Goal: Task Accomplishment & Management: Manage account settings

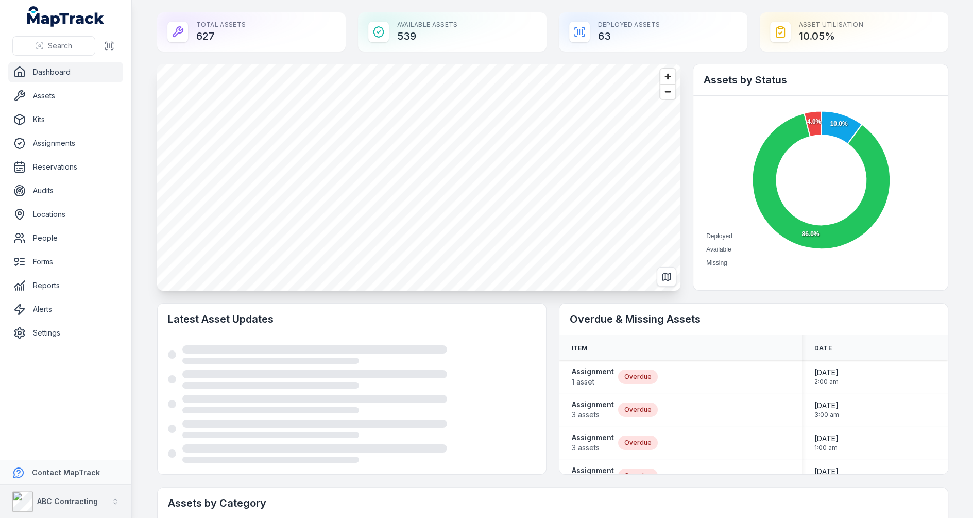
click at [61, 494] on div "ABC Contracting" at bounding box center [55, 501] width 86 height 21
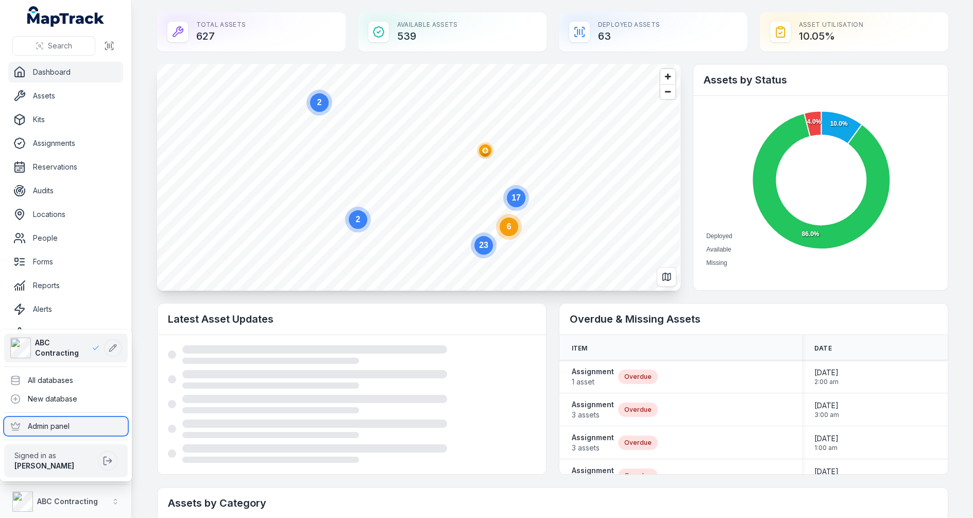
click at [64, 429] on div "Admin panel" at bounding box center [66, 426] width 124 height 19
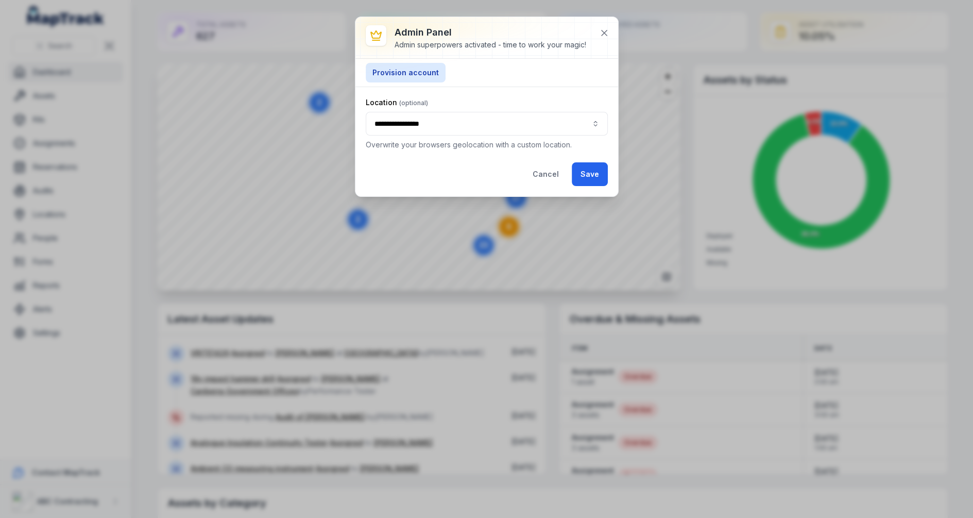
click at [577, 124] on button "**********" at bounding box center [487, 124] width 242 height 24
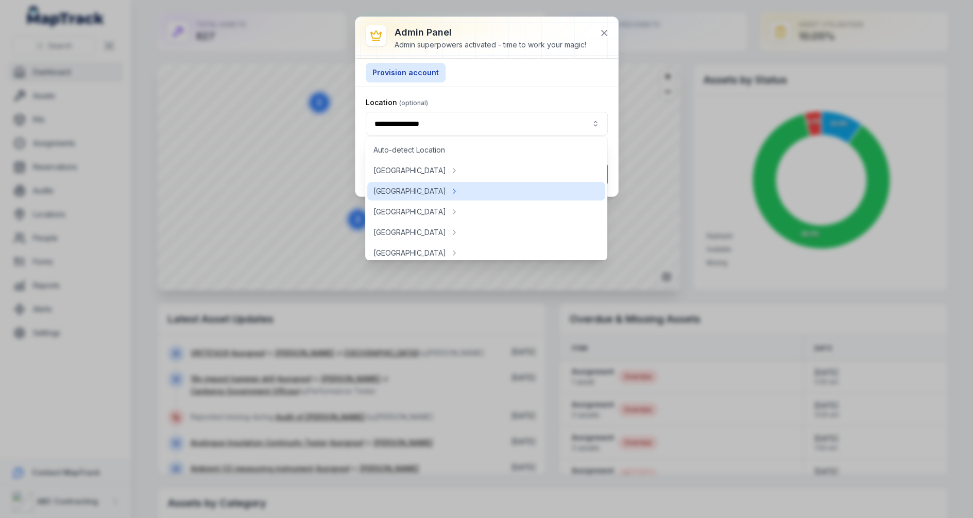
click at [575, 98] on div "Location" at bounding box center [487, 102] width 242 height 10
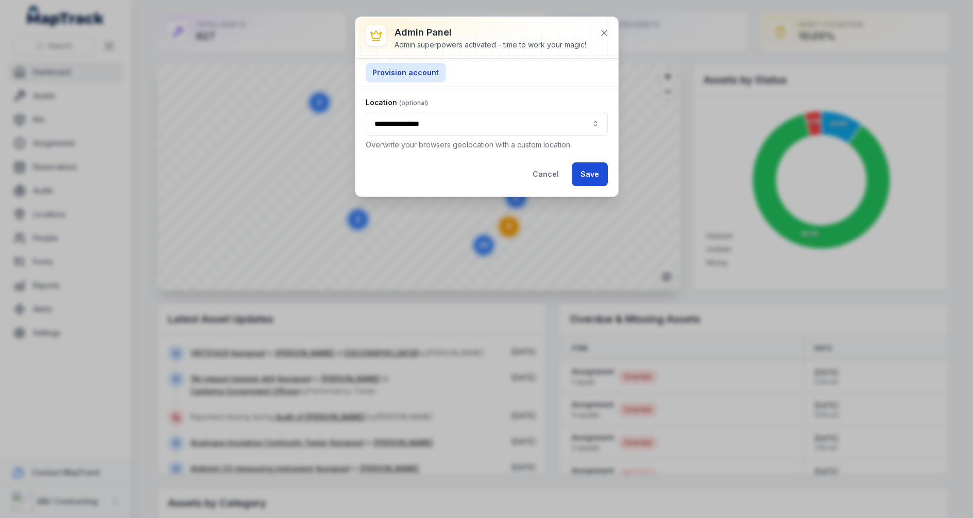
click at [584, 167] on button "Save" at bounding box center [590, 174] width 36 height 24
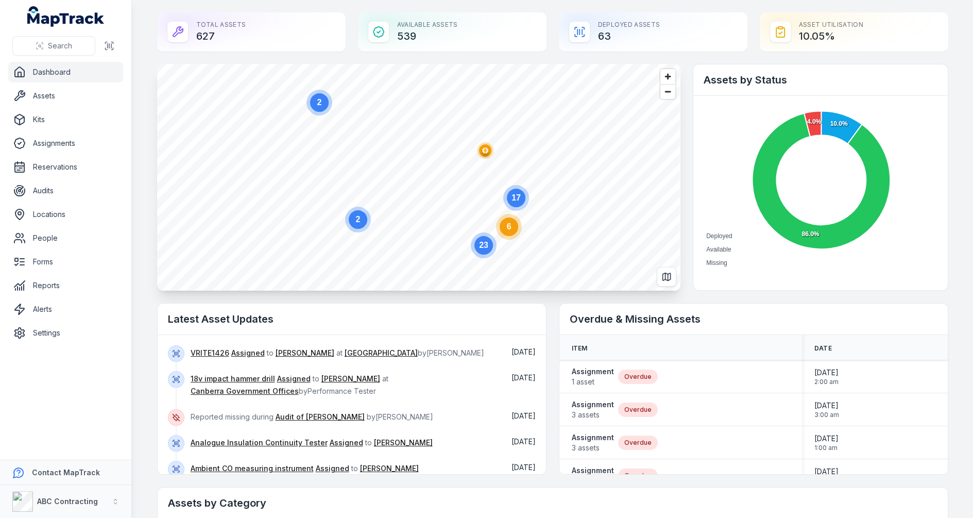
click at [318, 105] on text "2" at bounding box center [319, 102] width 5 height 9
click at [416, 177] on text "2" at bounding box center [418, 176] width 5 height 9
click at [417, 178] on text "2" at bounding box center [418, 176] width 5 height 9
click at [419, 178] on text "2" at bounding box center [418, 176] width 5 height 9
click at [418, 177] on text "2" at bounding box center [418, 176] width 5 height 9
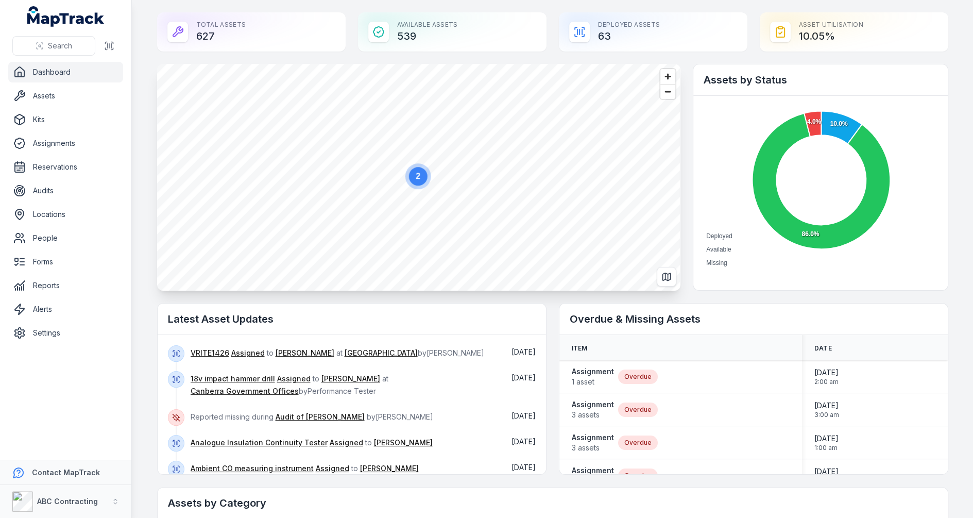
click at [418, 177] on text "2" at bounding box center [418, 176] width 5 height 9
click at [146, 244] on main "Total Assets 627 Available Assets 539 Deployed Assets 63 Asset utilisation 10.0…" at bounding box center [552, 259] width 841 height 518
click at [665, 97] on span "Zoom out" at bounding box center [668, 92] width 15 height 14
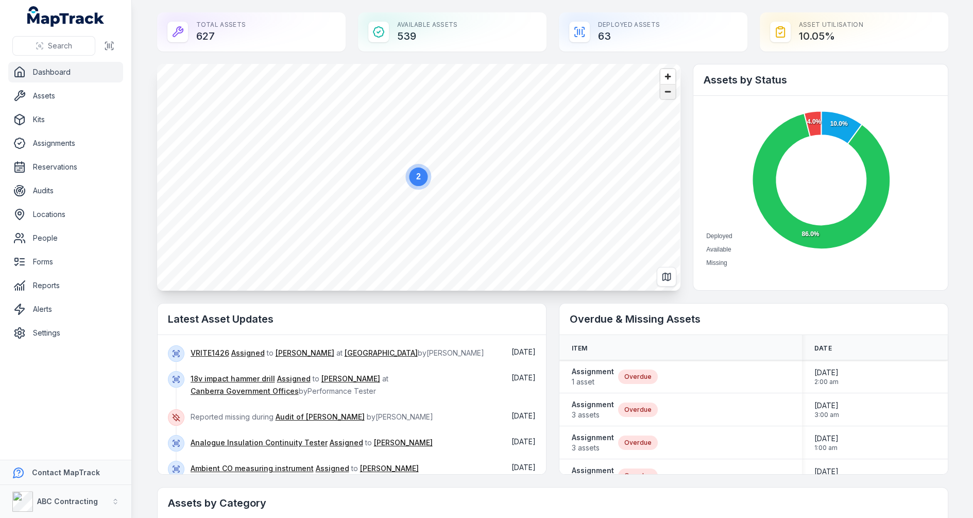
click at [665, 97] on span "Zoom out" at bounding box center [668, 92] width 15 height 14
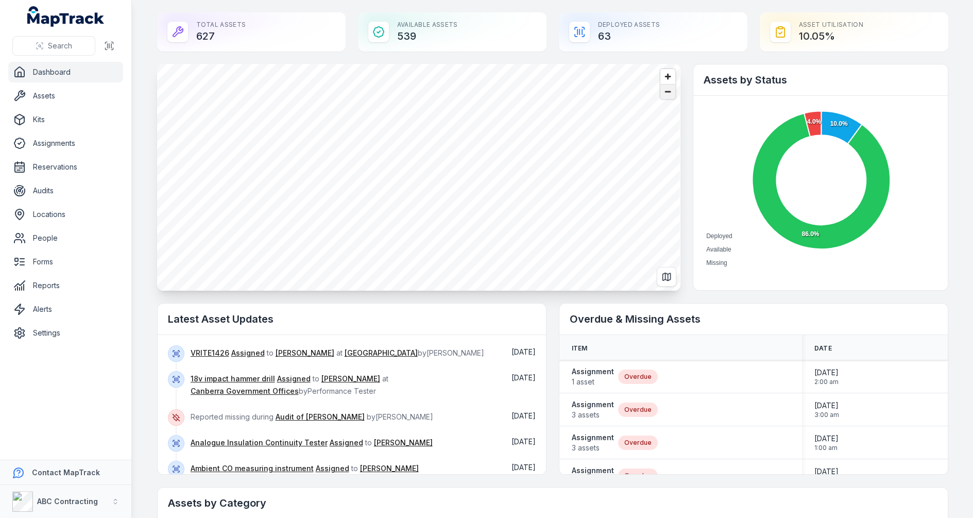
click at [664, 97] on span "Zoom out" at bounding box center [668, 92] width 15 height 14
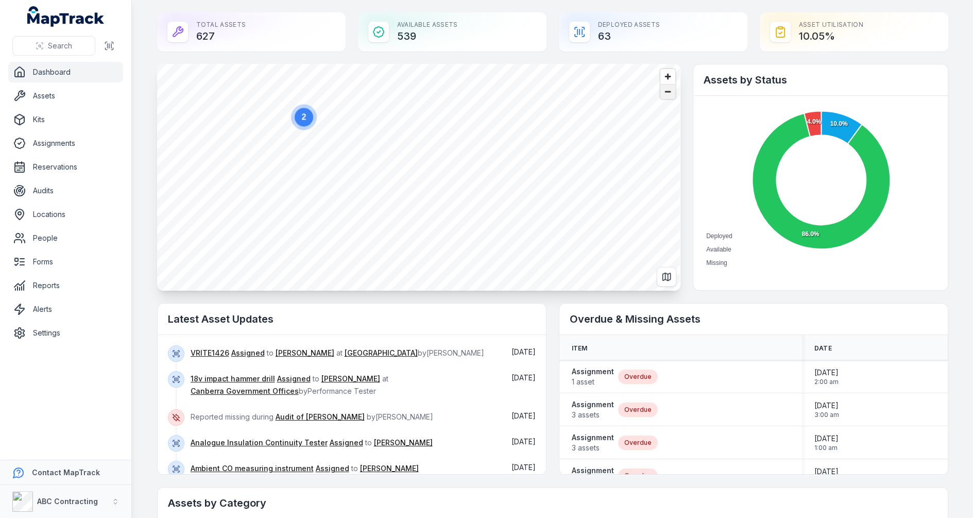
click at [664, 97] on span "Zoom out" at bounding box center [668, 92] width 15 height 14
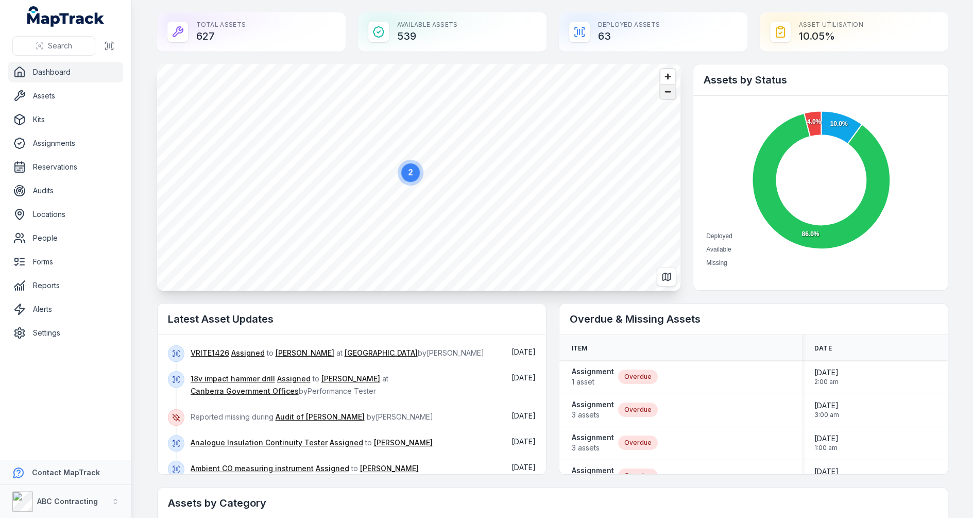
click at [664, 95] on span "Zoom out" at bounding box center [668, 92] width 15 height 14
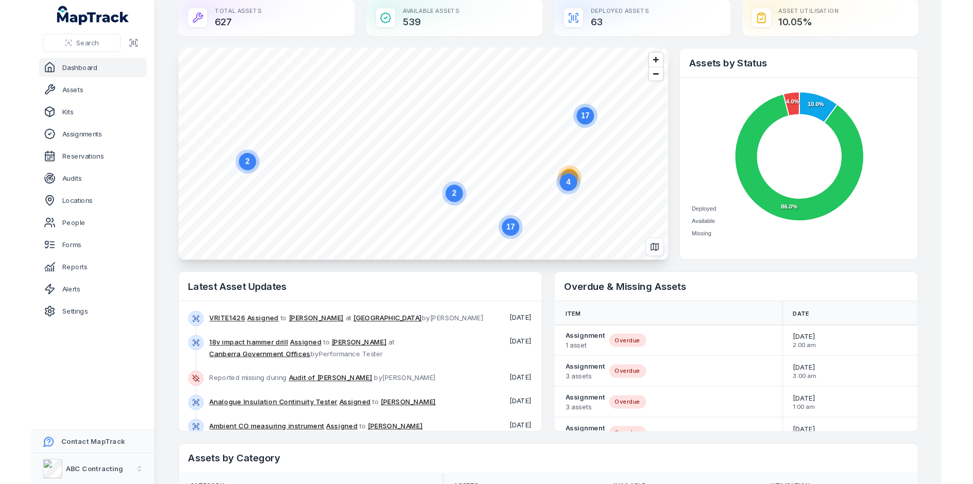
scroll to position [2, 0]
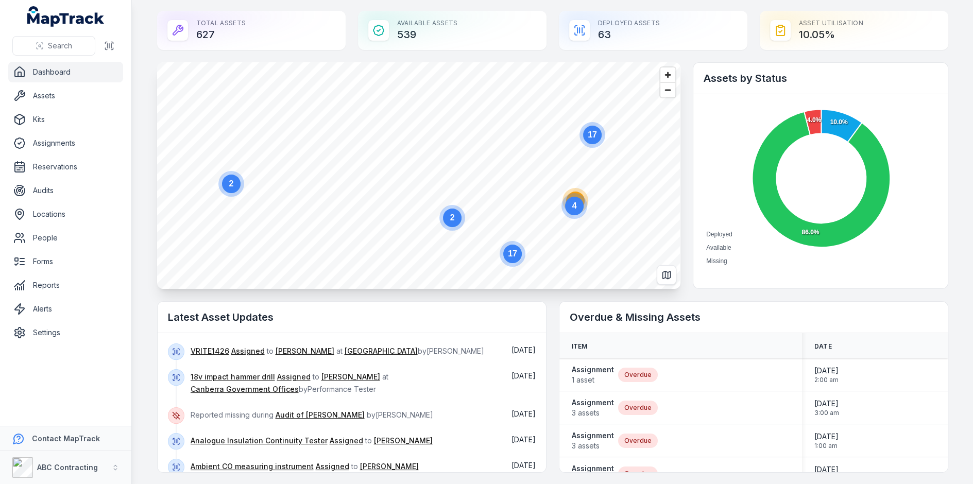
click at [139, 131] on main "Total Assets 627 Available Assets 539 Deployed Assets 63 Asset utilisation 10.0…" at bounding box center [552, 242] width 841 height 484
click at [33, 91] on link "Assets" at bounding box center [65, 96] width 115 height 21
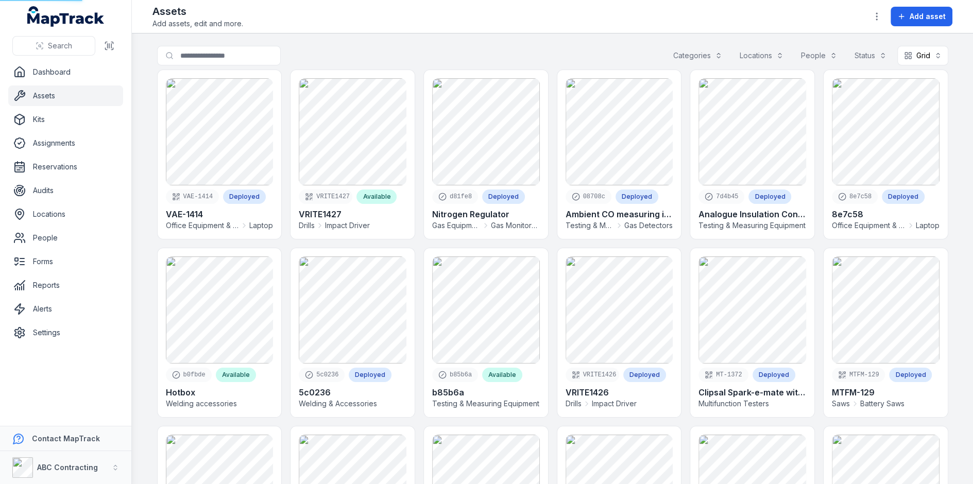
click at [932, 48] on button "Grid ****" at bounding box center [923, 56] width 51 height 20
click at [911, 74] on div "Table" at bounding box center [917, 81] width 60 height 19
